Goal: Task Accomplishment & Management: Use online tool/utility

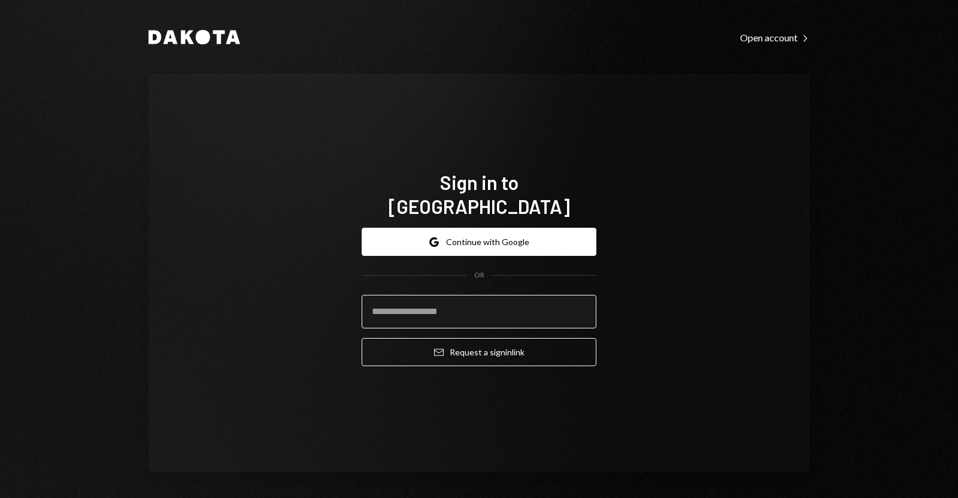
click at [552, 295] on input "email" at bounding box center [479, 312] width 235 height 34
type input "**********"
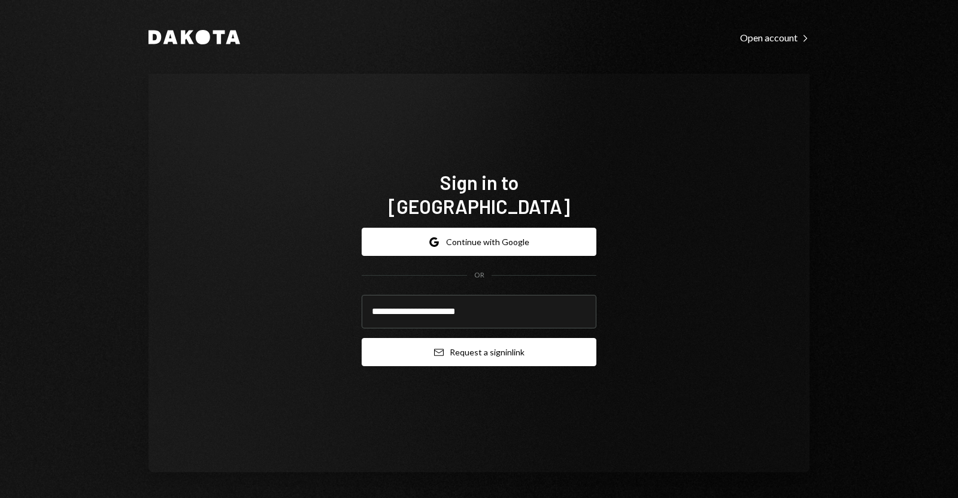
click at [488, 338] on button "Email Request a sign in link" at bounding box center [479, 352] width 235 height 28
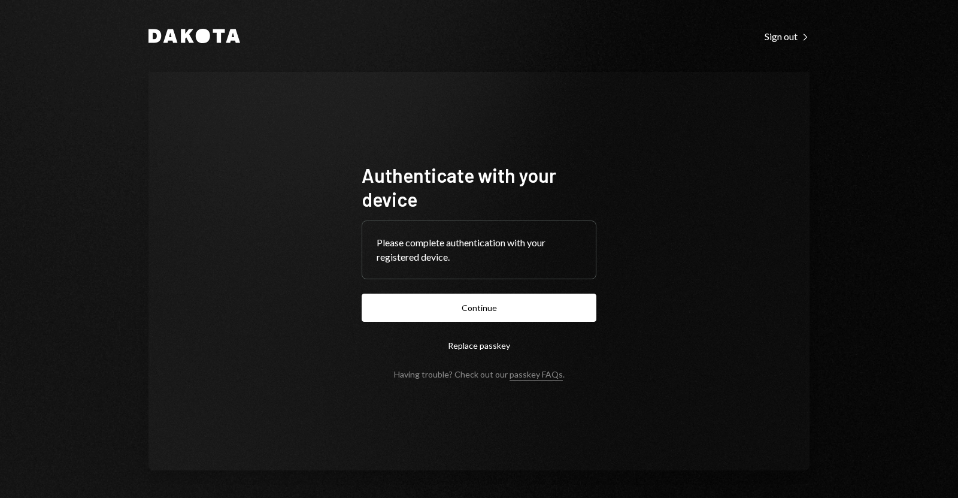
click at [416, 323] on form "Authenticate with your device Please complete authentication with your register…" at bounding box center [479, 271] width 235 height 216
click at [426, 313] on button "Continue" at bounding box center [479, 308] width 235 height 28
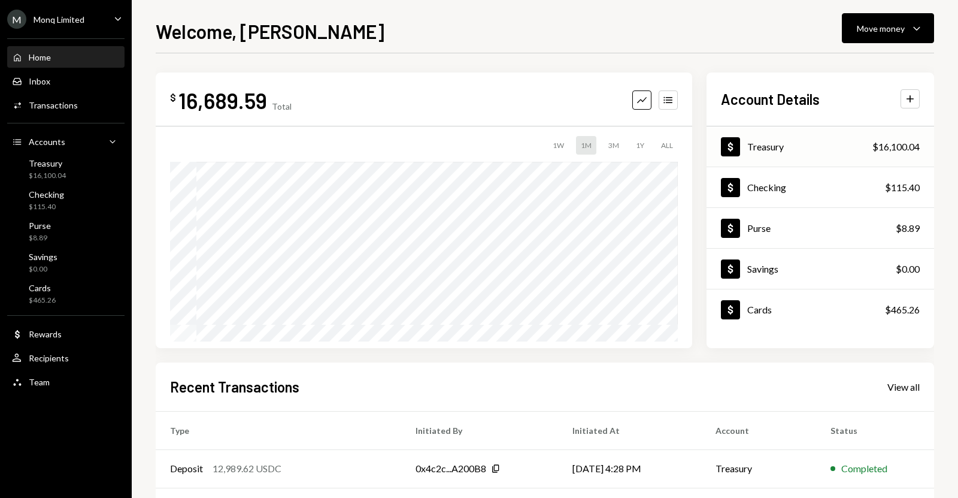
click at [767, 147] on div "Treasury" at bounding box center [766, 146] width 37 height 11
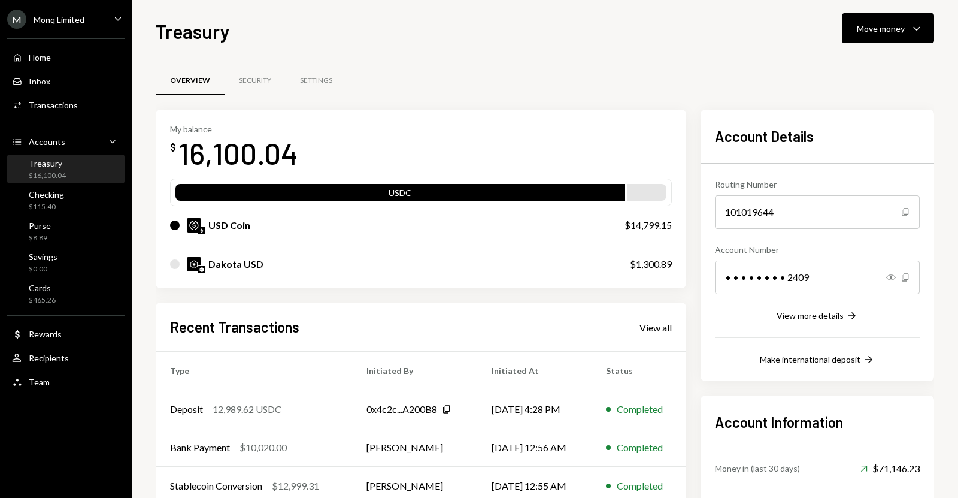
click at [891, 13] on div "Treasury Move money Caret Down Overview Security Settings My balance $ 16,100.0…" at bounding box center [545, 249] width 827 height 498
click at [875, 32] on div "Move money" at bounding box center [881, 28] width 48 height 13
click at [860, 65] on div "Send" at bounding box center [878, 64] width 87 height 13
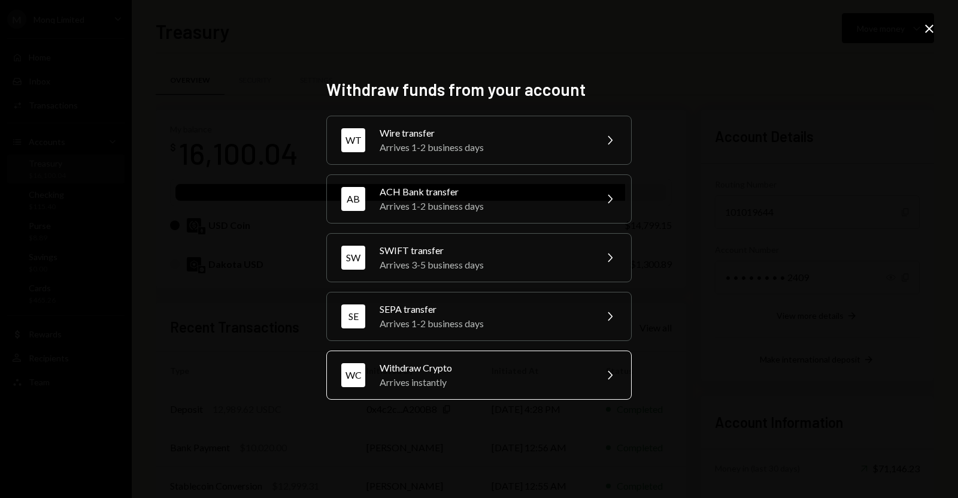
click at [473, 376] on div "Arrives instantly" at bounding box center [484, 382] width 208 height 14
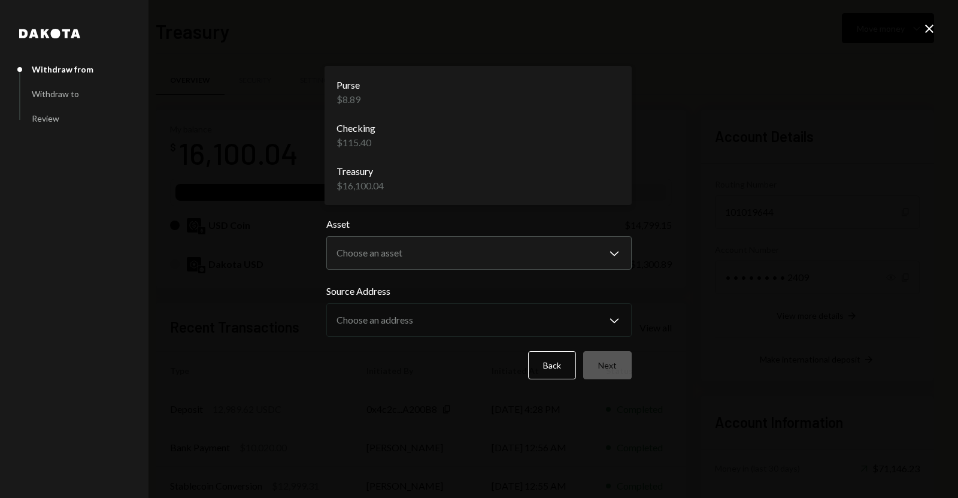
click at [459, 184] on body "M Monq Limited Caret Down Home Home Inbox Inbox Activities Transactions Account…" at bounding box center [479, 249] width 958 height 498
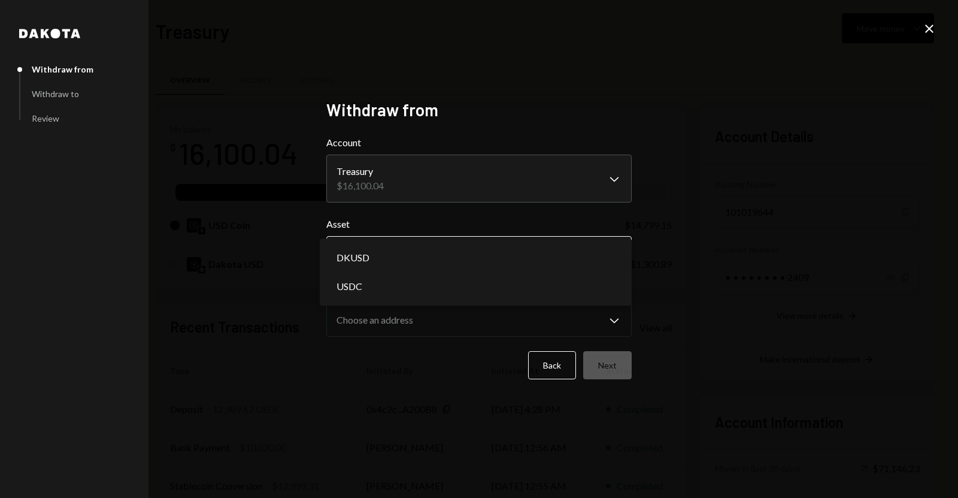
click at [417, 259] on body "M Monq Limited Caret Down Home Home Inbox Inbox Activities Transactions Account…" at bounding box center [479, 249] width 958 height 498
select select "****"
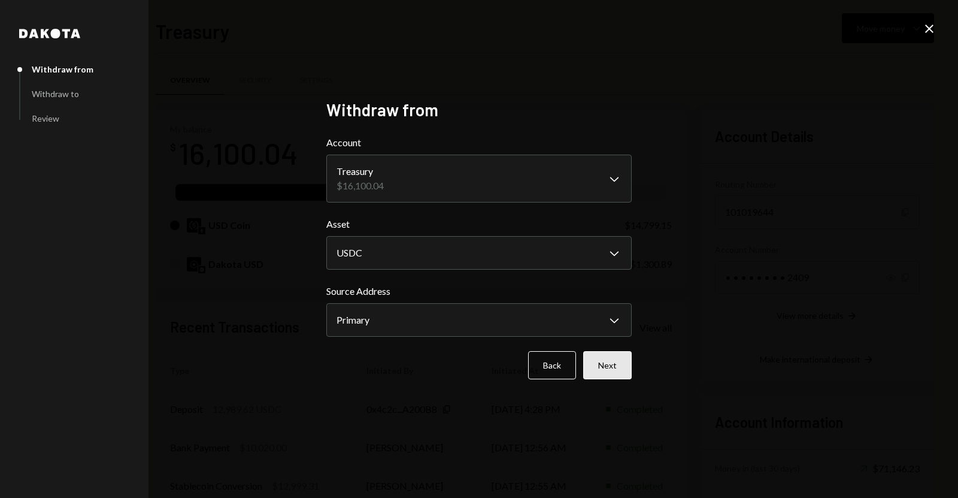
click at [603, 364] on button "Next" at bounding box center [607, 365] width 49 height 28
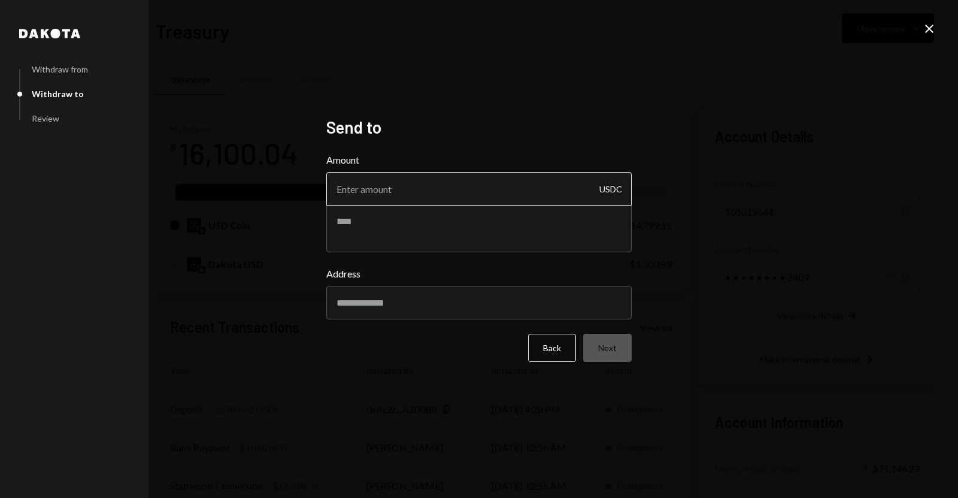
click at [488, 198] on input "Amount" at bounding box center [478, 189] width 305 height 34
paste input "08791871689742473867192377686e76"
type input "4000"
paste input "**********"
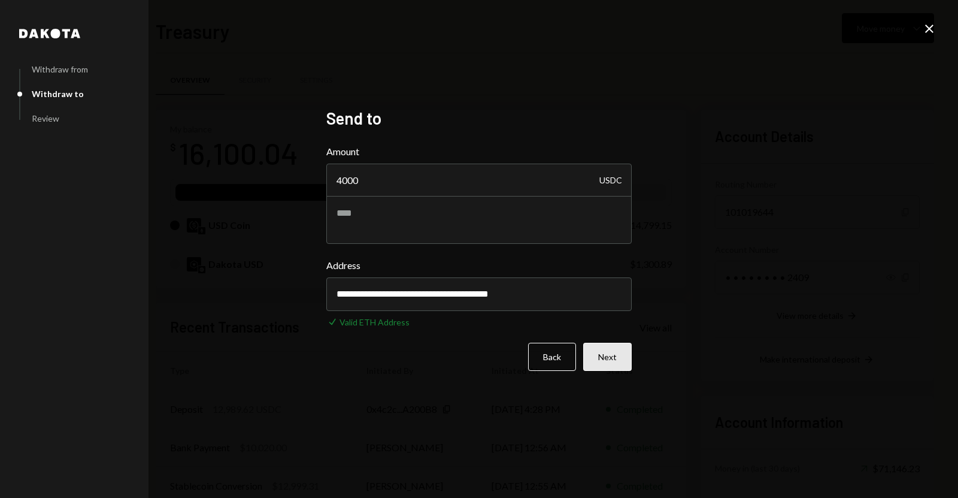
type input "**********"
click at [607, 355] on button "Next" at bounding box center [607, 357] width 49 height 28
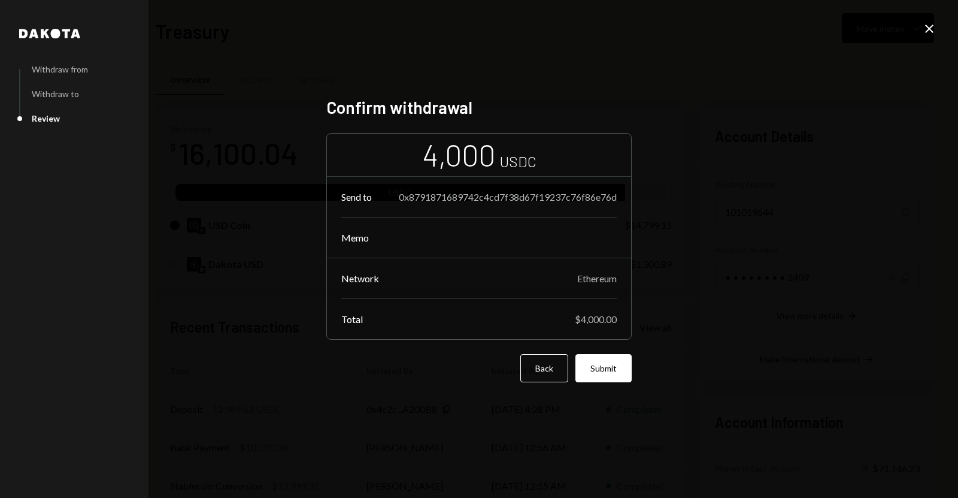
click at [607, 355] on button "Submit" at bounding box center [604, 368] width 56 height 28
